Goal: Task Accomplishment & Management: Manage account settings

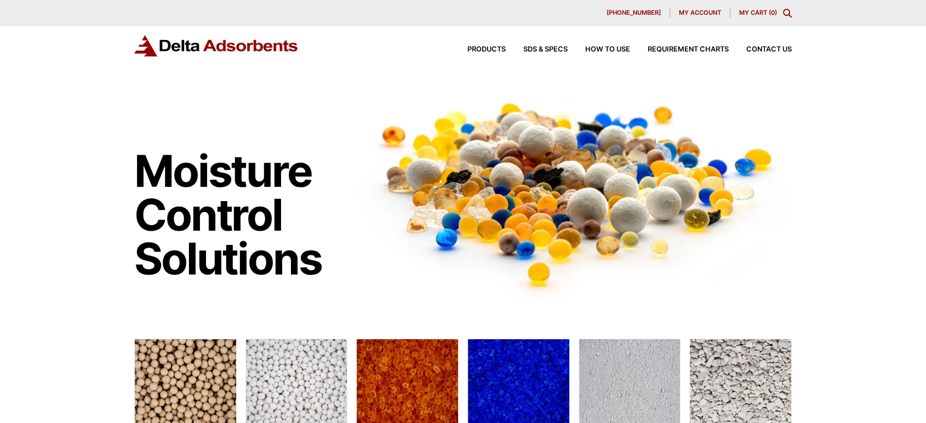
click at [699, 10] on span "My account" at bounding box center [700, 13] width 42 height 6
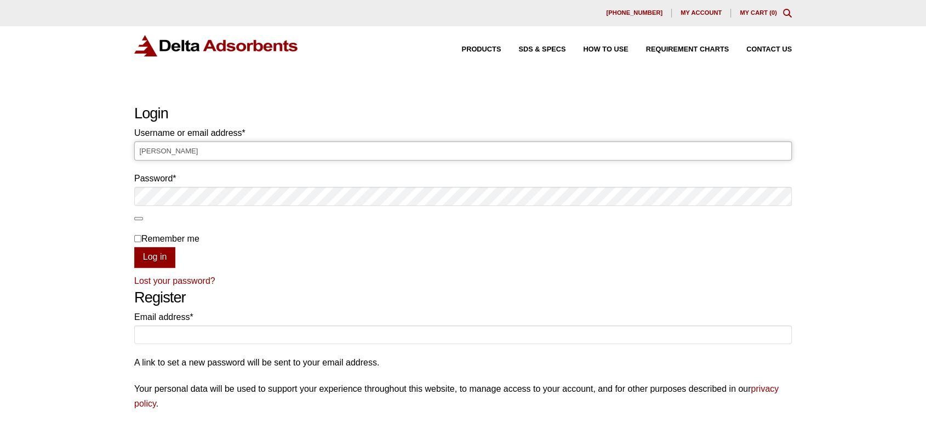
click at [355, 151] on input "[PERSON_NAME]" at bounding box center [463, 150] width 658 height 19
type input "L"
type input "[PERSON_NAME][EMAIL_ADDRESS][DOMAIN_NAME]"
click at [134, 247] on button "Log in" at bounding box center [154, 257] width 41 height 21
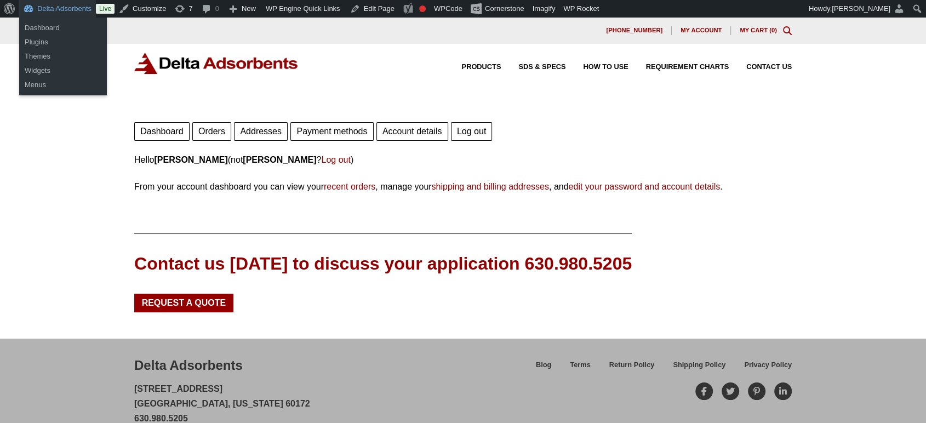
click at [58, 8] on link "Delta Adsorbents" at bounding box center [57, 9] width 77 height 18
click at [48, 24] on link "Dashboard" at bounding box center [63, 28] width 88 height 14
